Goal: Task Accomplishment & Management: Use online tool/utility

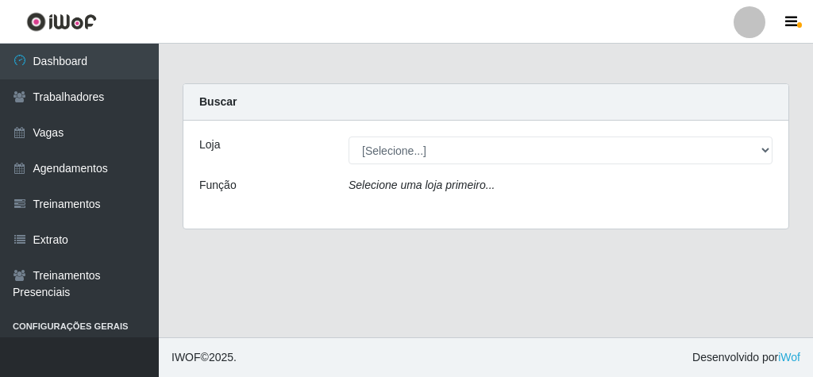
click at [472, 185] on icon "Selecione uma loja primeiro..." at bounding box center [421, 185] width 146 height 13
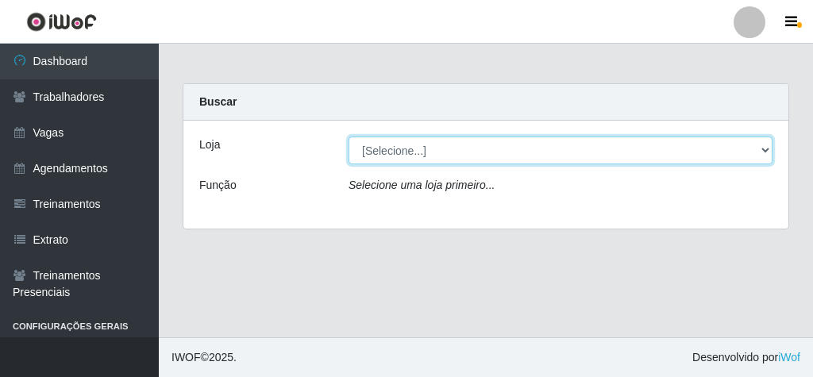
click at [658, 161] on select "[Selecione...] Rede Econômico - Malvinas Rede Econômico - Prata" at bounding box center [560, 150] width 424 height 28
select select "194"
click at [348, 136] on select "[Selecione...] Rede Econômico - Malvinas Rede Econômico - Prata" at bounding box center [560, 150] width 424 height 28
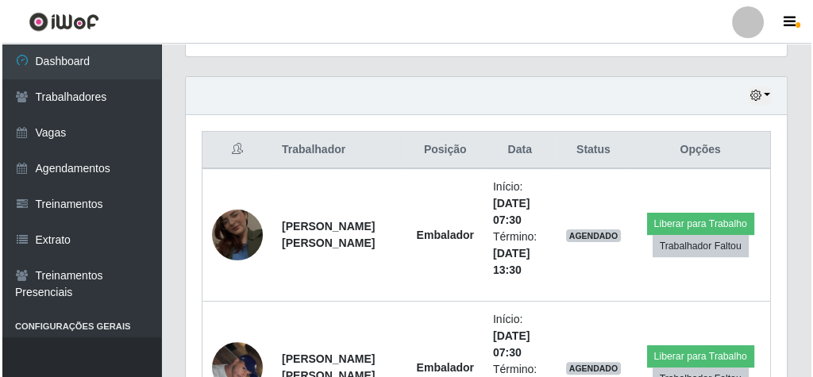
scroll to position [635, 0]
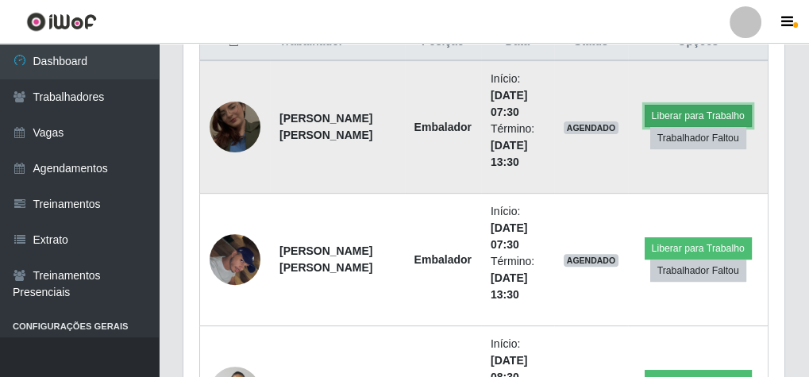
click at [702, 109] on button "Liberar para Trabalho" at bounding box center [697, 116] width 107 height 22
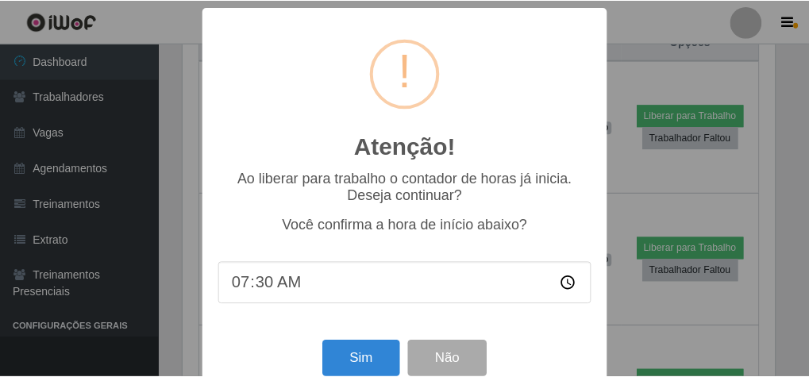
scroll to position [33, 0]
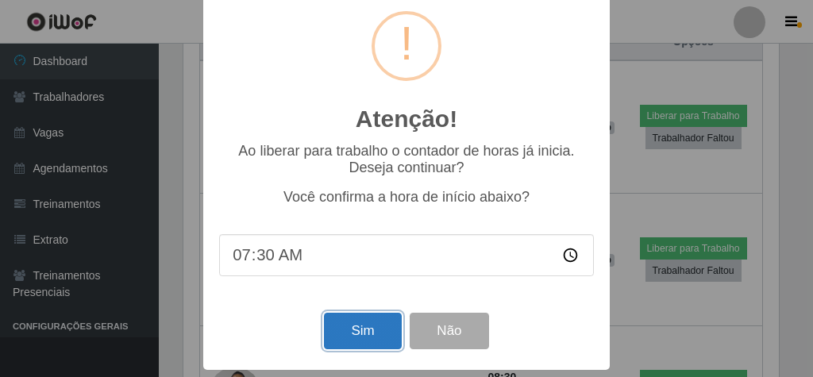
click at [352, 333] on button "Sim" at bounding box center [362, 331] width 77 height 37
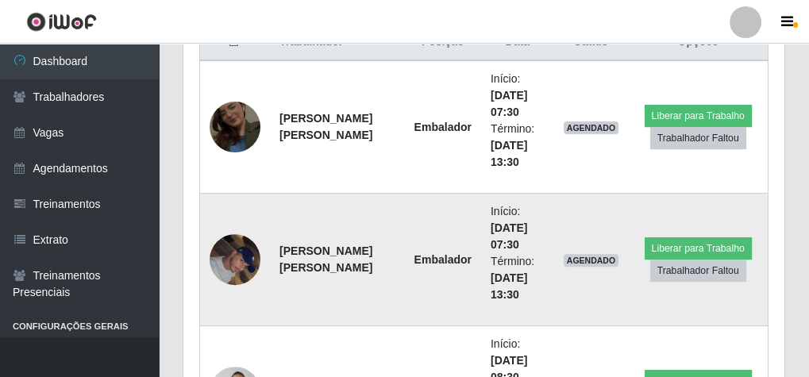
scroll to position [329, 595]
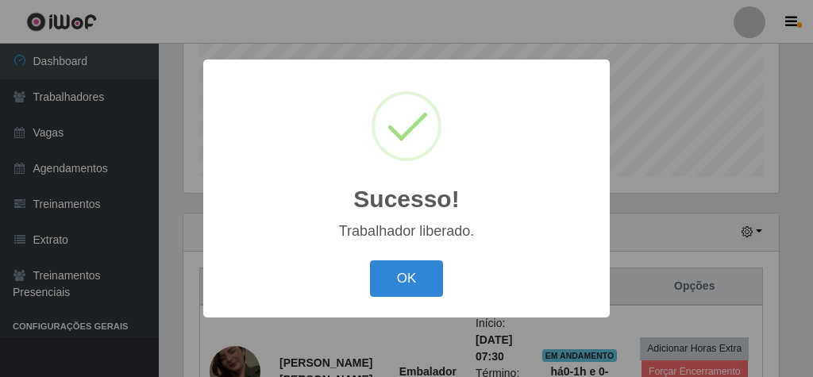
click at [411, 263] on button "OK" at bounding box center [407, 278] width 74 height 37
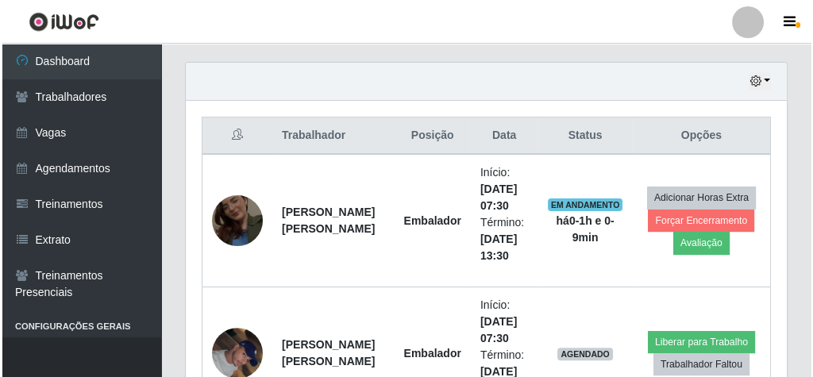
scroll to position [581, 0]
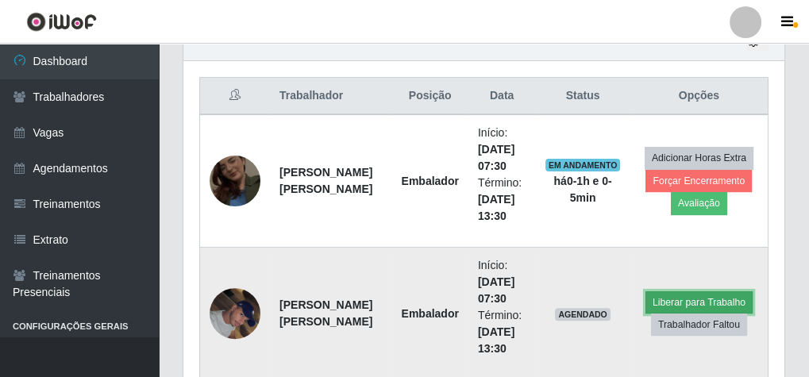
click at [697, 294] on button "Liberar para Trabalho" at bounding box center [698, 302] width 107 height 22
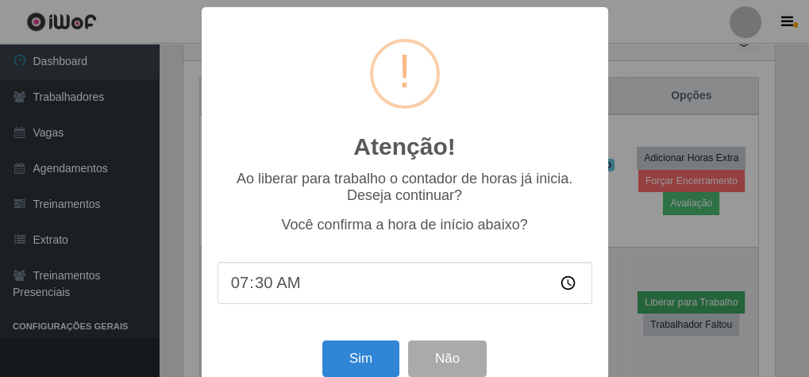
scroll to position [329, 595]
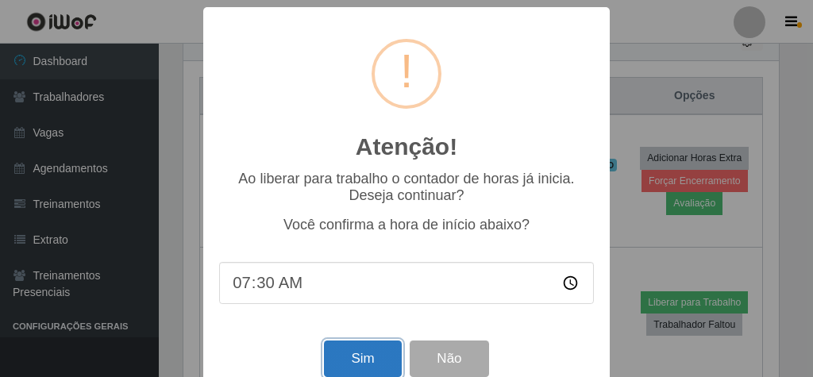
click at [376, 352] on button "Sim" at bounding box center [362, 358] width 77 height 37
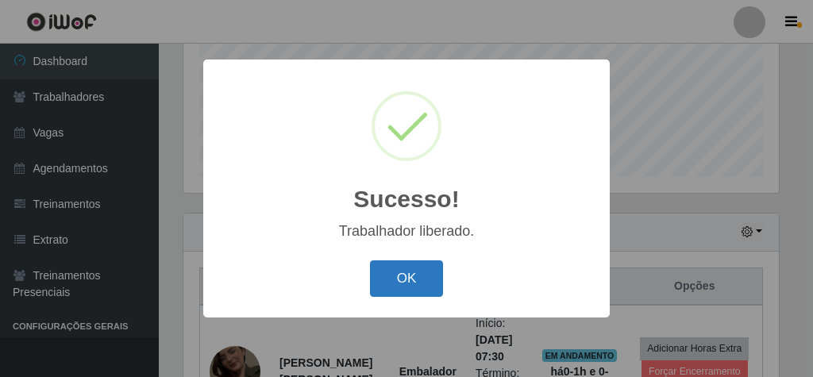
click at [420, 285] on button "OK" at bounding box center [407, 278] width 74 height 37
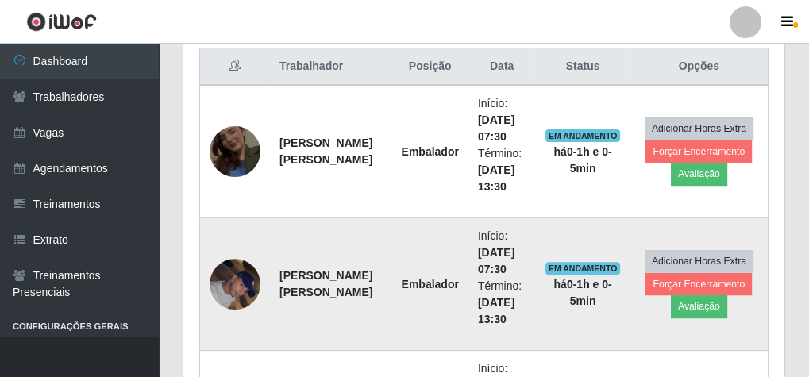
scroll to position [644, 0]
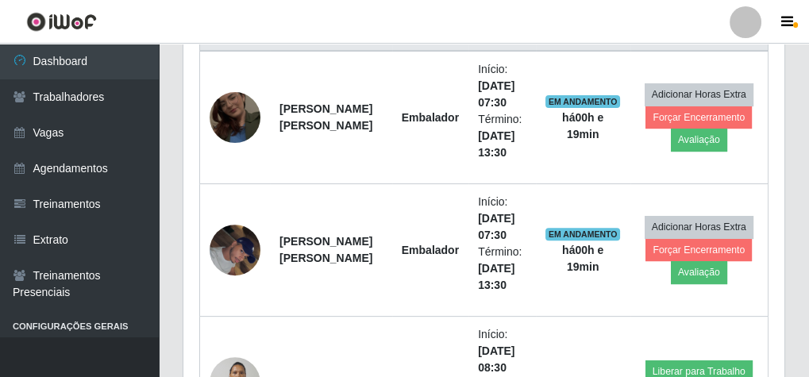
click at [612, 33] on header "Perfil Alterar Senha Sair" at bounding box center [404, 22] width 809 height 44
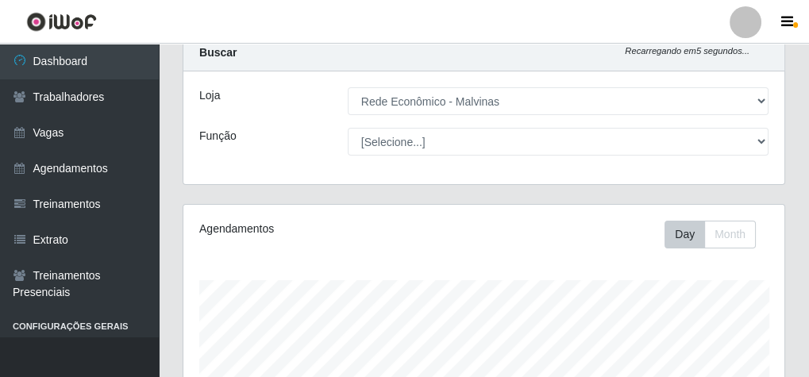
scroll to position [0, 0]
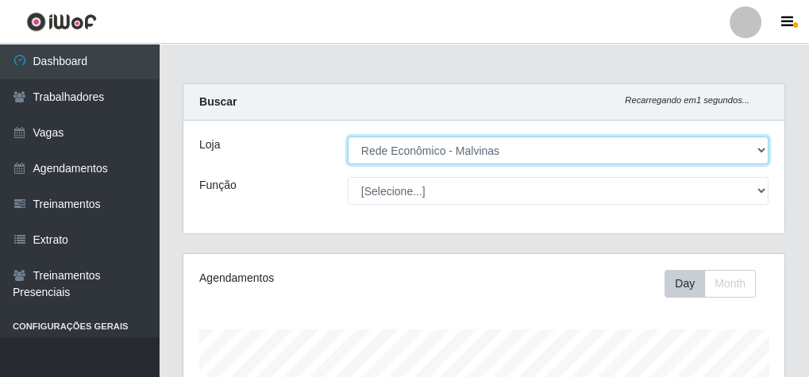
click at [728, 152] on select "[Selecione...] Rede Econômico - Malvinas Rede Econômico - Prata" at bounding box center [558, 150] width 421 height 28
click at [727, 152] on select "[Selecione...] Rede Econômico - Malvinas Rede Econômico - Prata" at bounding box center [558, 150] width 421 height 28
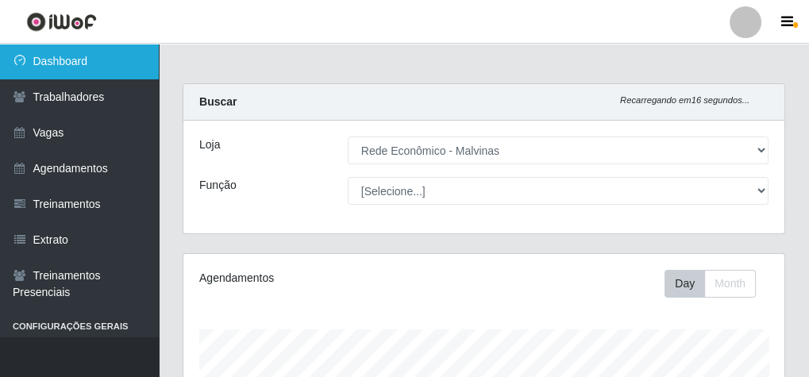
click at [103, 60] on link "Dashboard" at bounding box center [79, 62] width 159 height 36
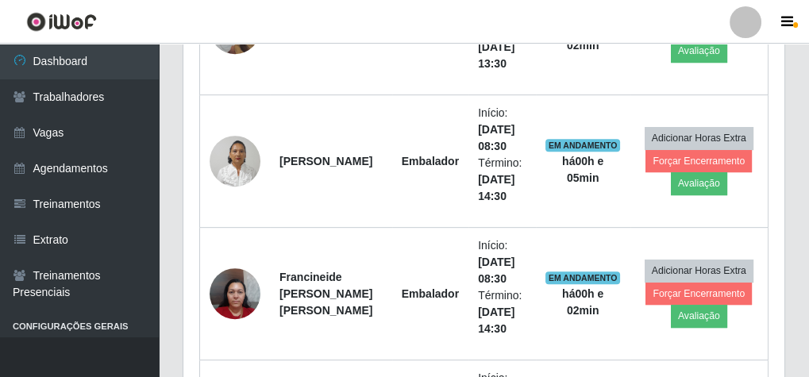
scroll to position [952, 0]
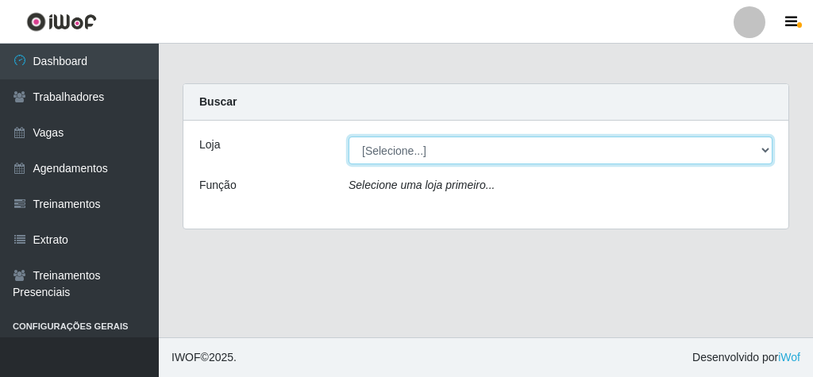
click at [390, 159] on select "[Selecione...] Rede Econômico - Malvinas Rede Econômico - Prata" at bounding box center [560, 150] width 424 height 28
select select "194"
click at [348, 136] on select "[Selecione...] Rede Econômico - Malvinas Rede Econômico - Prata" at bounding box center [560, 150] width 424 height 28
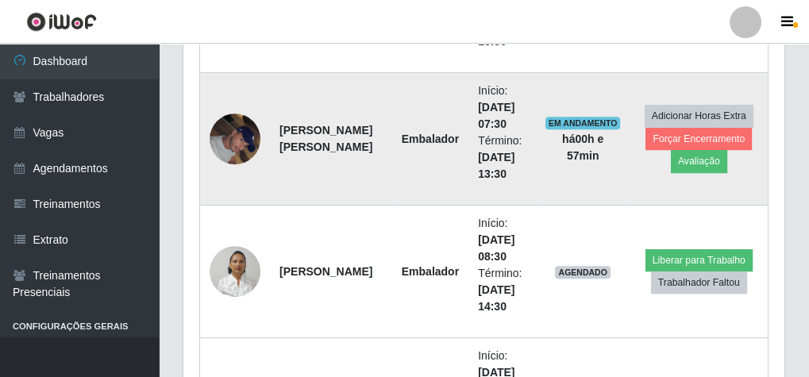
scroll to position [825, 0]
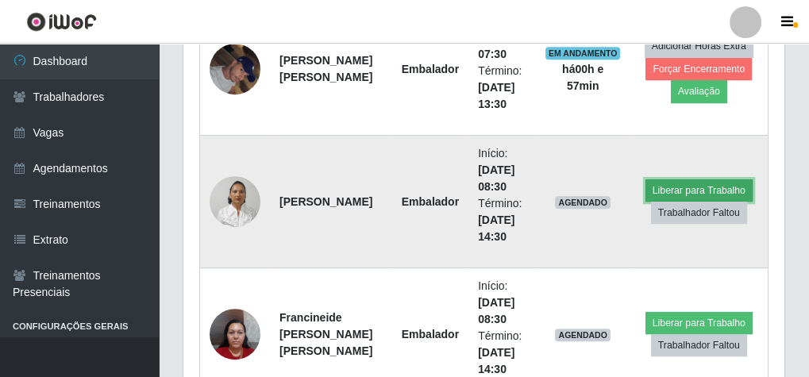
click at [671, 179] on button "Liberar para Trabalho" at bounding box center [698, 190] width 107 height 22
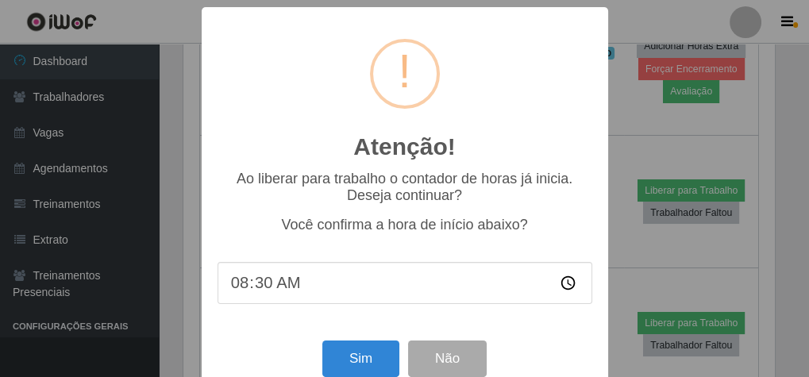
scroll to position [329, 595]
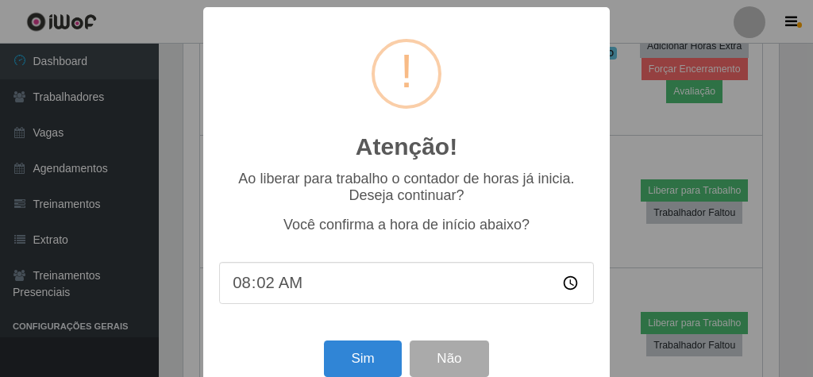
type input "08:27"
click at [379, 365] on button "Sim" at bounding box center [362, 358] width 77 height 37
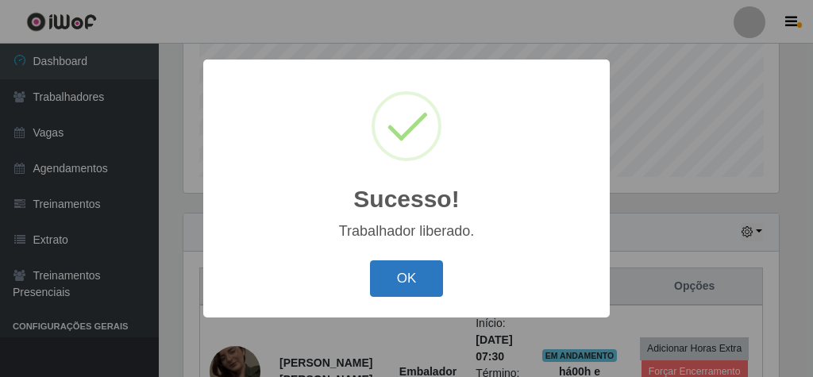
click at [405, 283] on button "OK" at bounding box center [407, 278] width 74 height 37
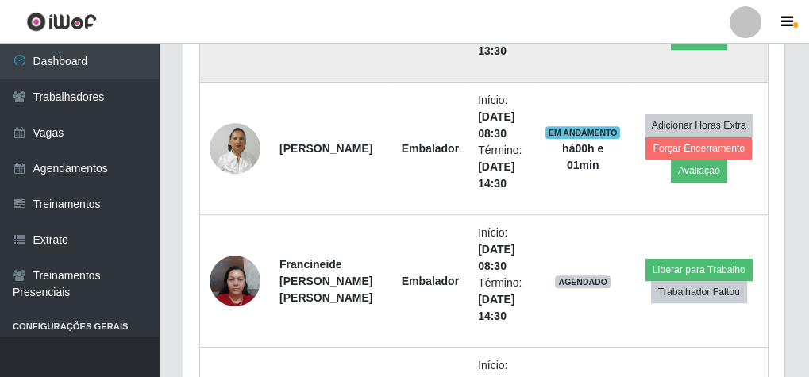
scroll to position [898, 0]
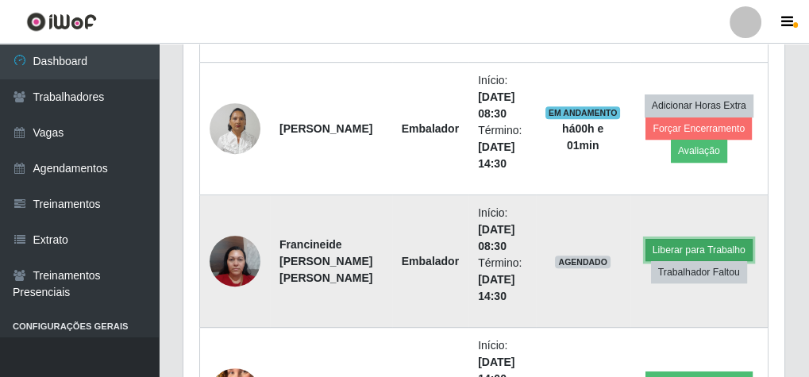
click at [679, 243] on button "Liberar para Trabalho" at bounding box center [698, 250] width 107 height 22
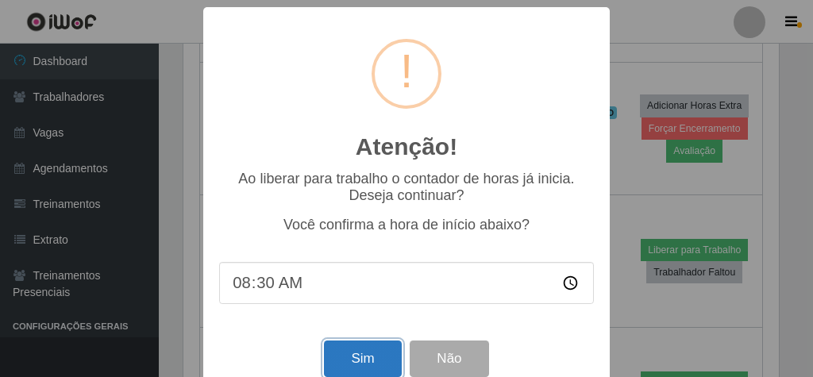
click at [336, 351] on button "Sim" at bounding box center [362, 358] width 77 height 37
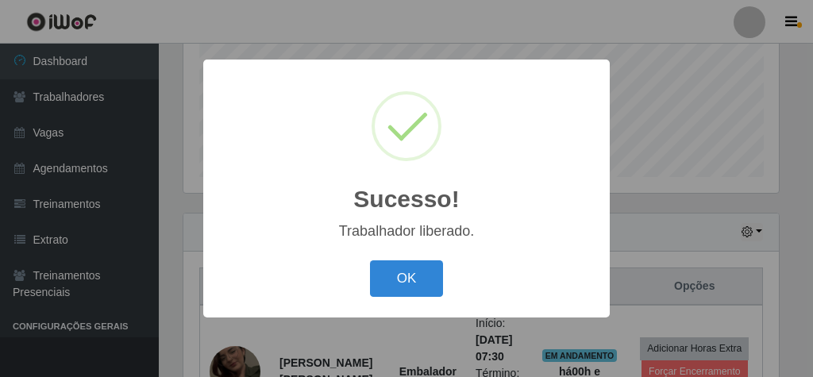
click at [425, 259] on div "OK Cancel" at bounding box center [406, 278] width 375 height 45
click at [423, 267] on button "OK" at bounding box center [407, 278] width 74 height 37
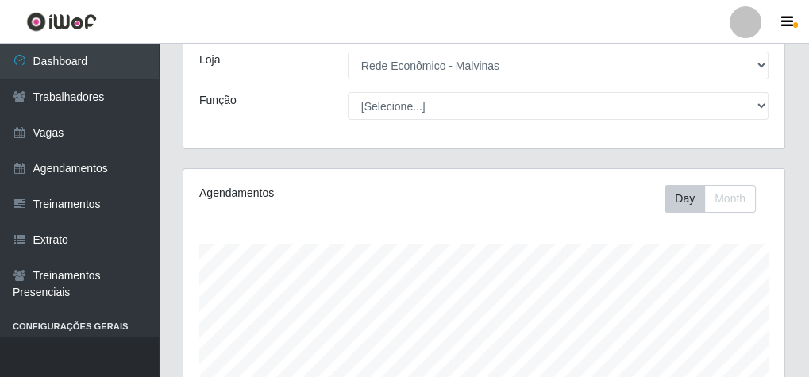
scroll to position [0, 0]
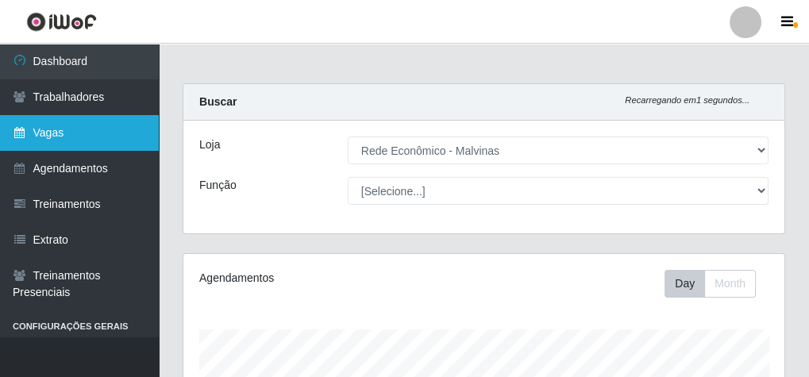
click at [100, 134] on link "Vagas" at bounding box center [79, 133] width 159 height 36
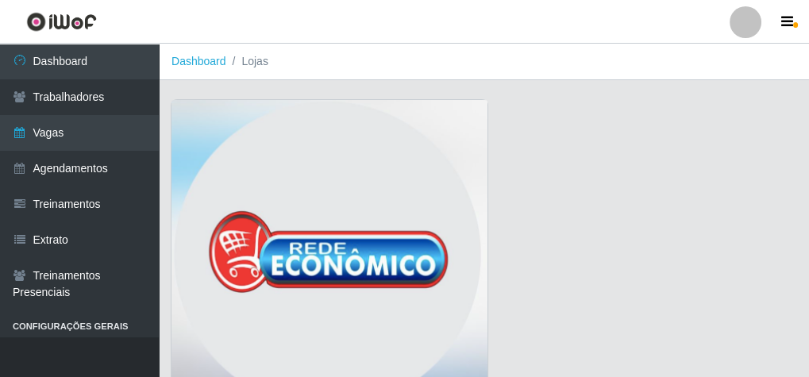
click at [388, 182] on img at bounding box center [329, 258] width 316 height 317
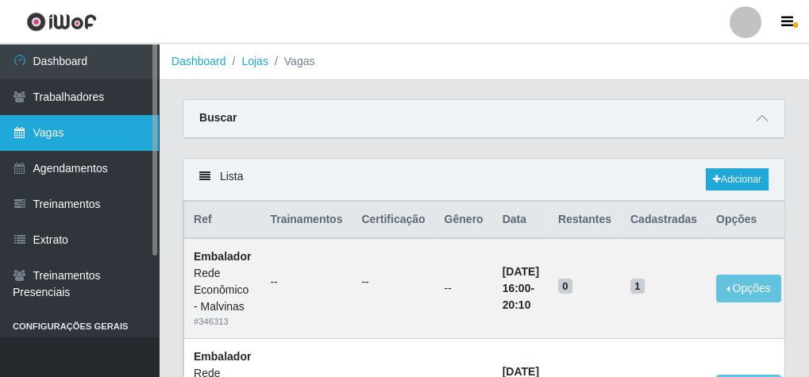
click at [77, 124] on link "Vagas" at bounding box center [79, 133] width 159 height 36
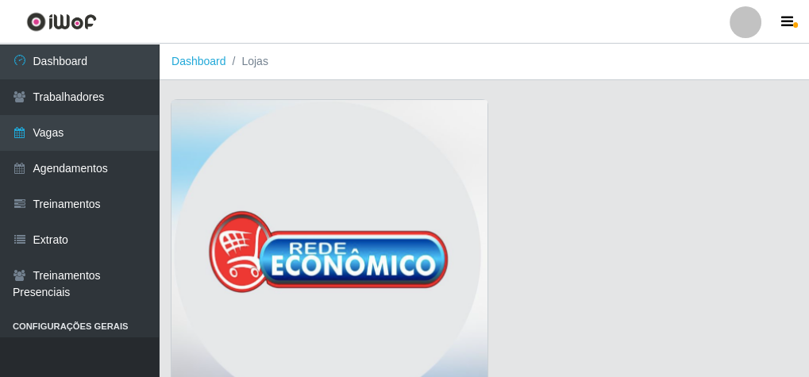
click at [381, 252] on img at bounding box center [329, 258] width 316 height 317
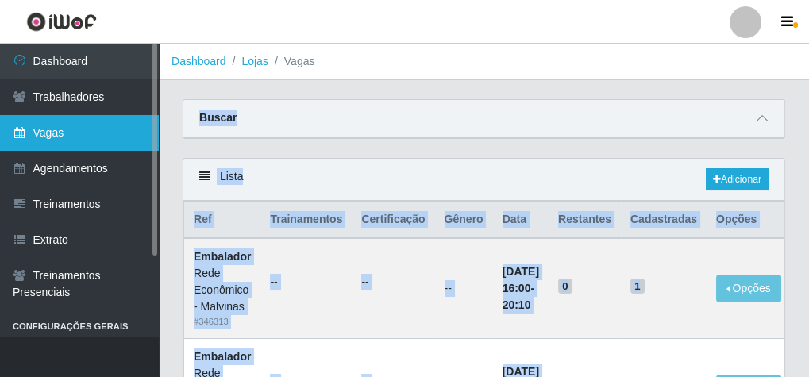
click at [94, 131] on link "Vagas" at bounding box center [79, 133] width 159 height 36
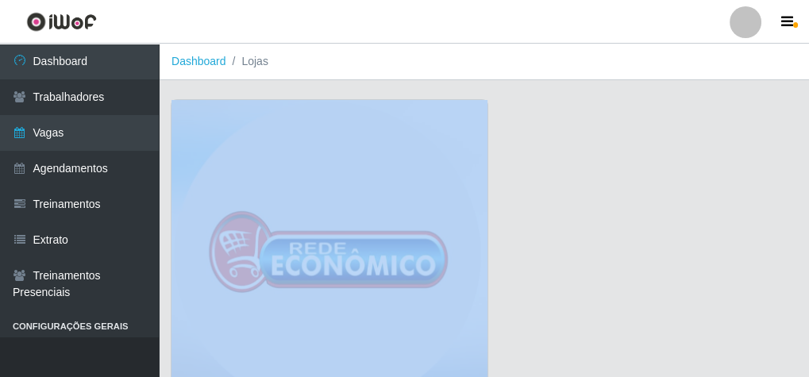
click at [280, 140] on img at bounding box center [329, 258] width 316 height 317
